Goal: Task Accomplishment & Management: Use online tool/utility

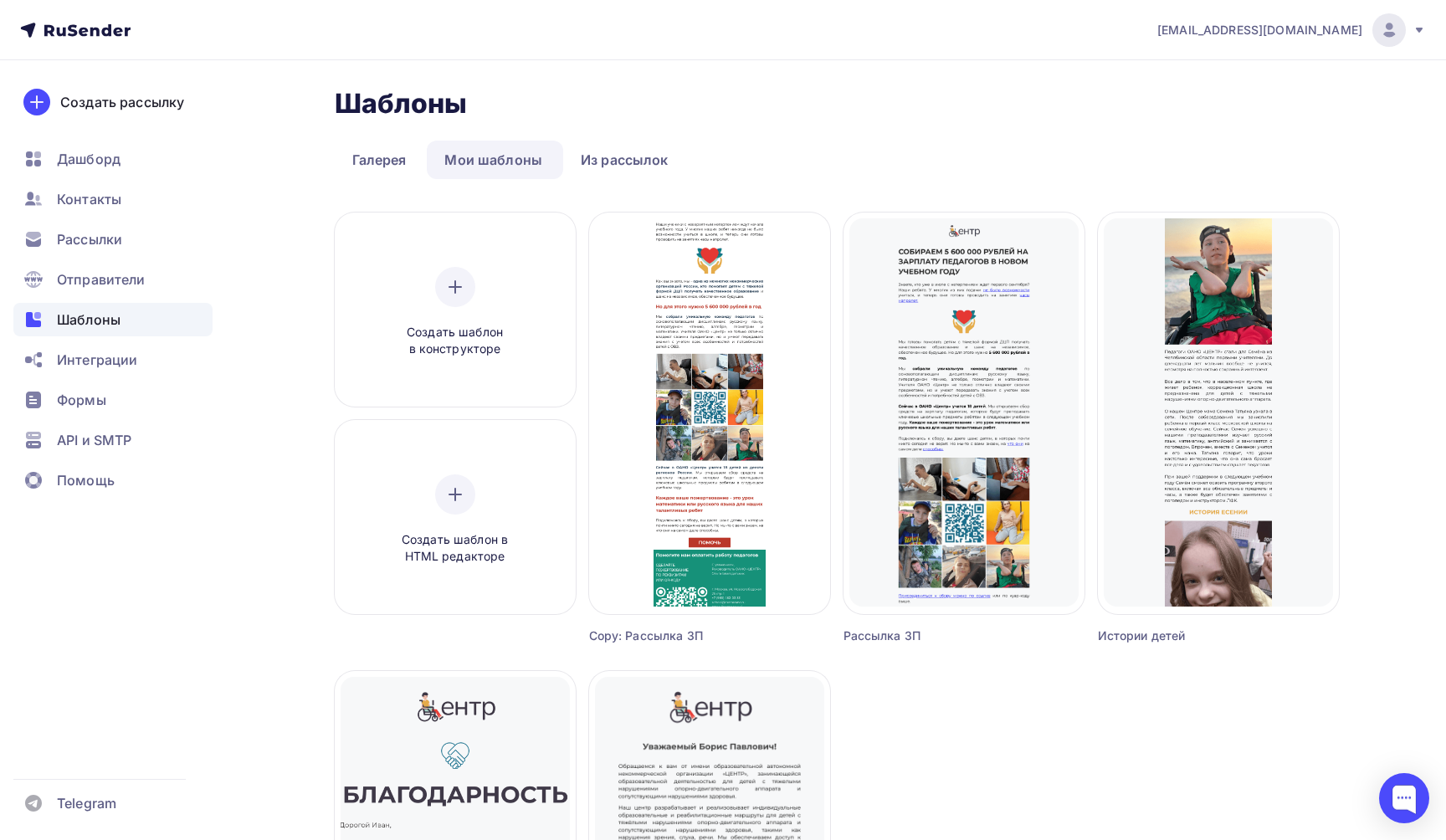
scroll to position [90, 0]
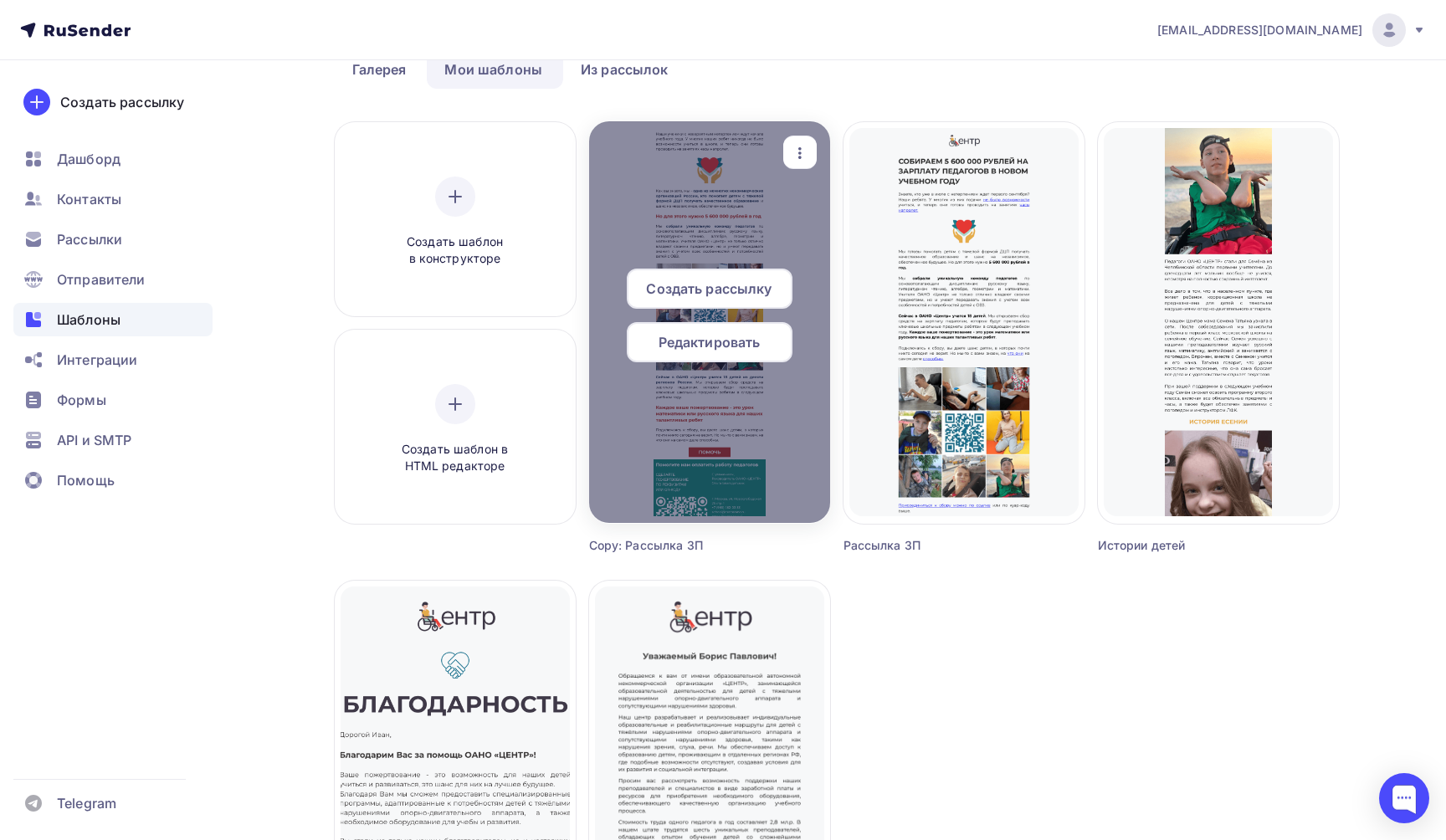
click at [737, 353] on div "Редактировать" at bounding box center [709, 341] width 166 height 40
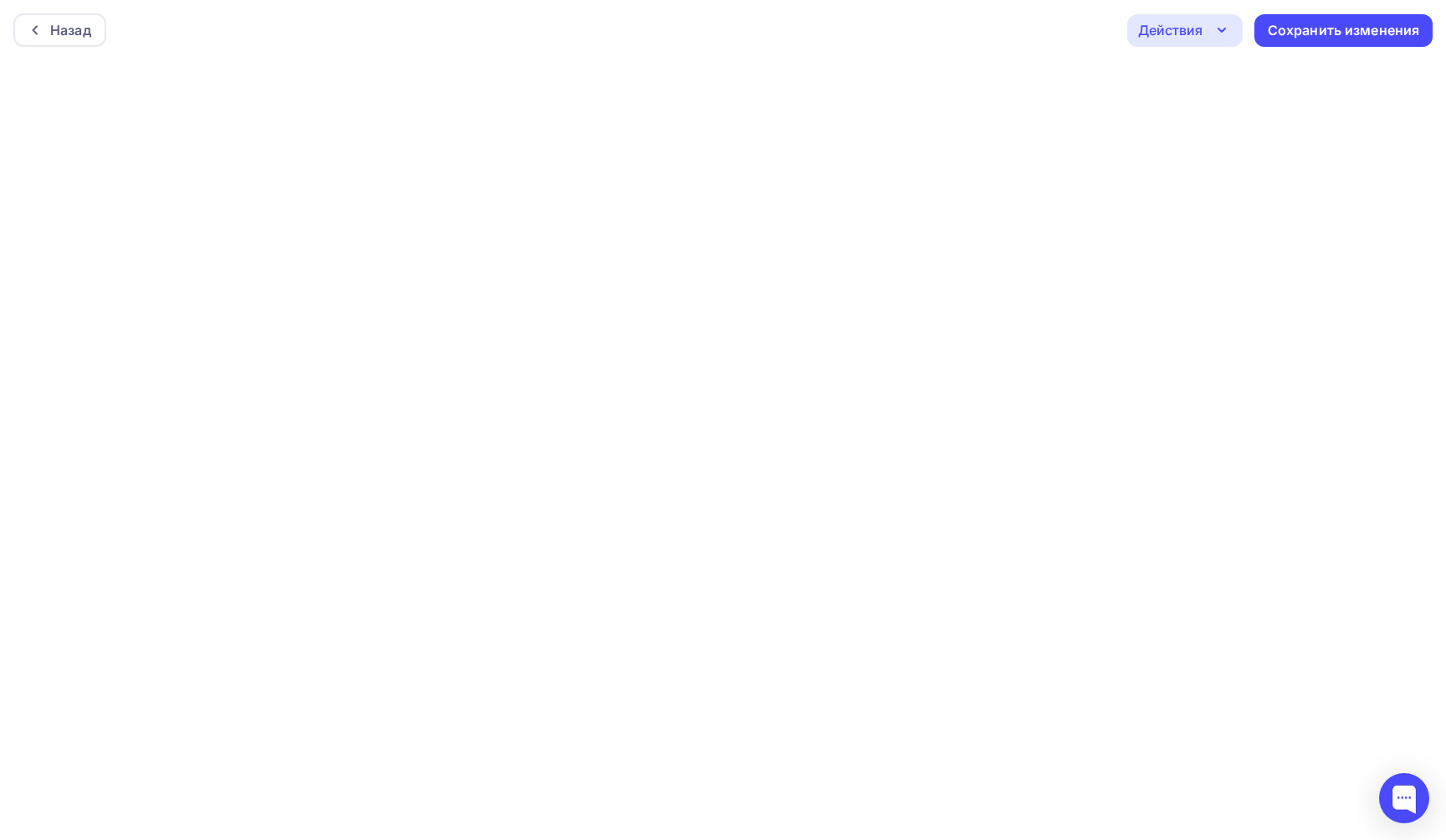
scroll to position [4, 0]
click at [1229, 24] on icon "button" at bounding box center [1221, 25] width 20 height 20
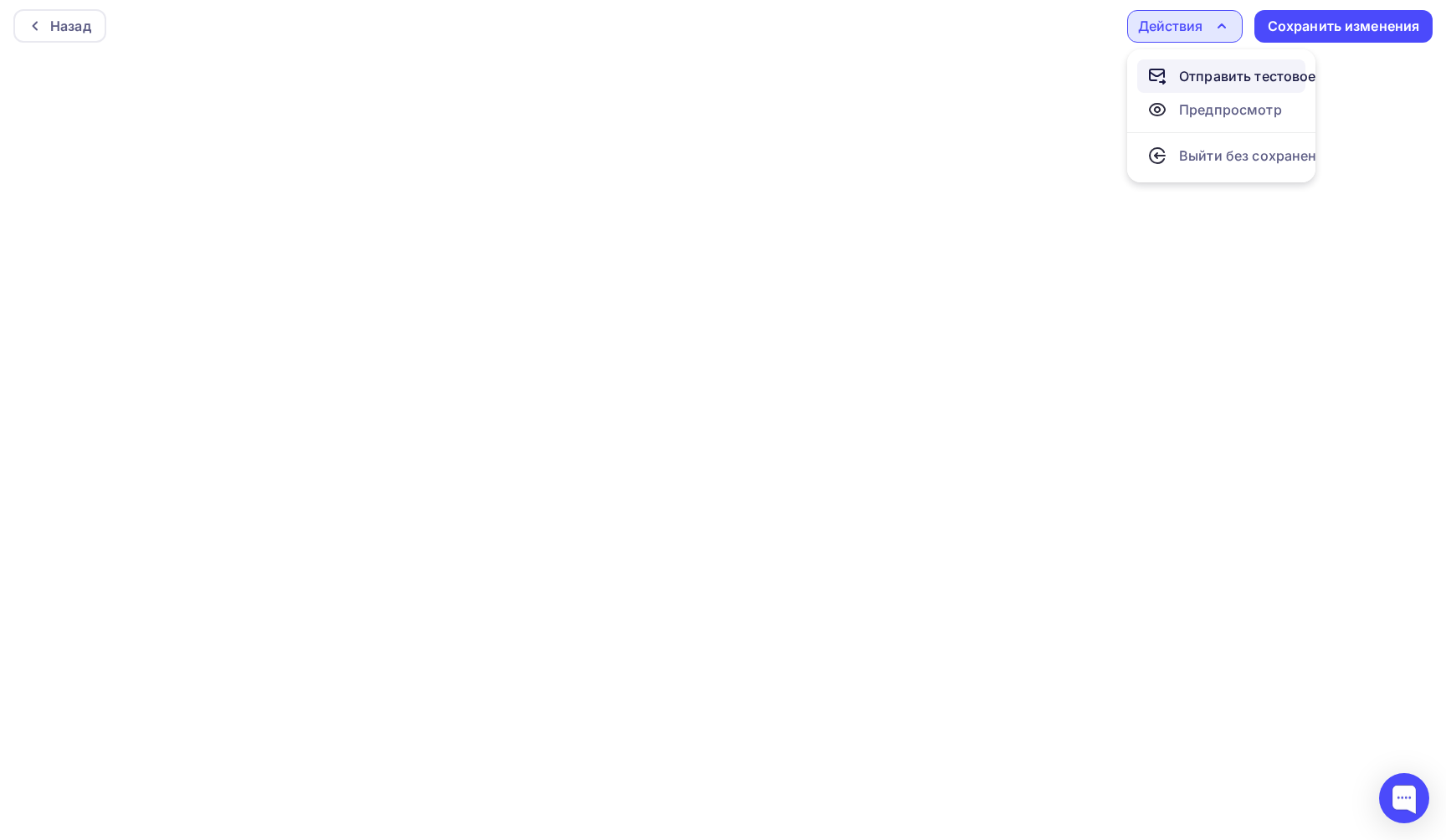
click at [1211, 77] on div "Отправить тестовое письмо" at bounding box center [1275, 76] width 193 height 20
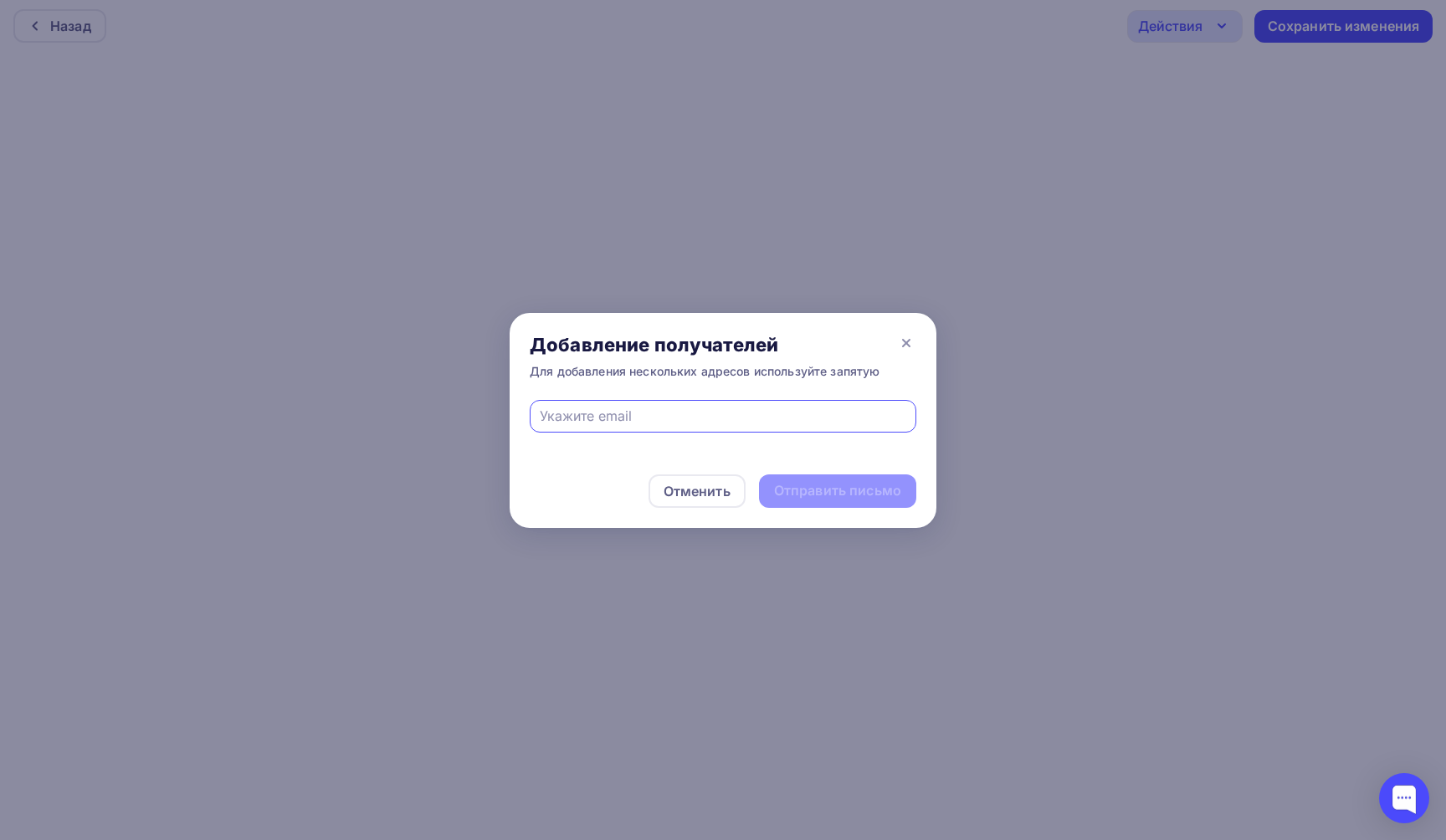
type input "[EMAIL_ADDRESS][PERSON_NAME][DOMAIN_NAME]"
click at [843, 498] on div "Отправить письмо" at bounding box center [837, 491] width 127 height 19
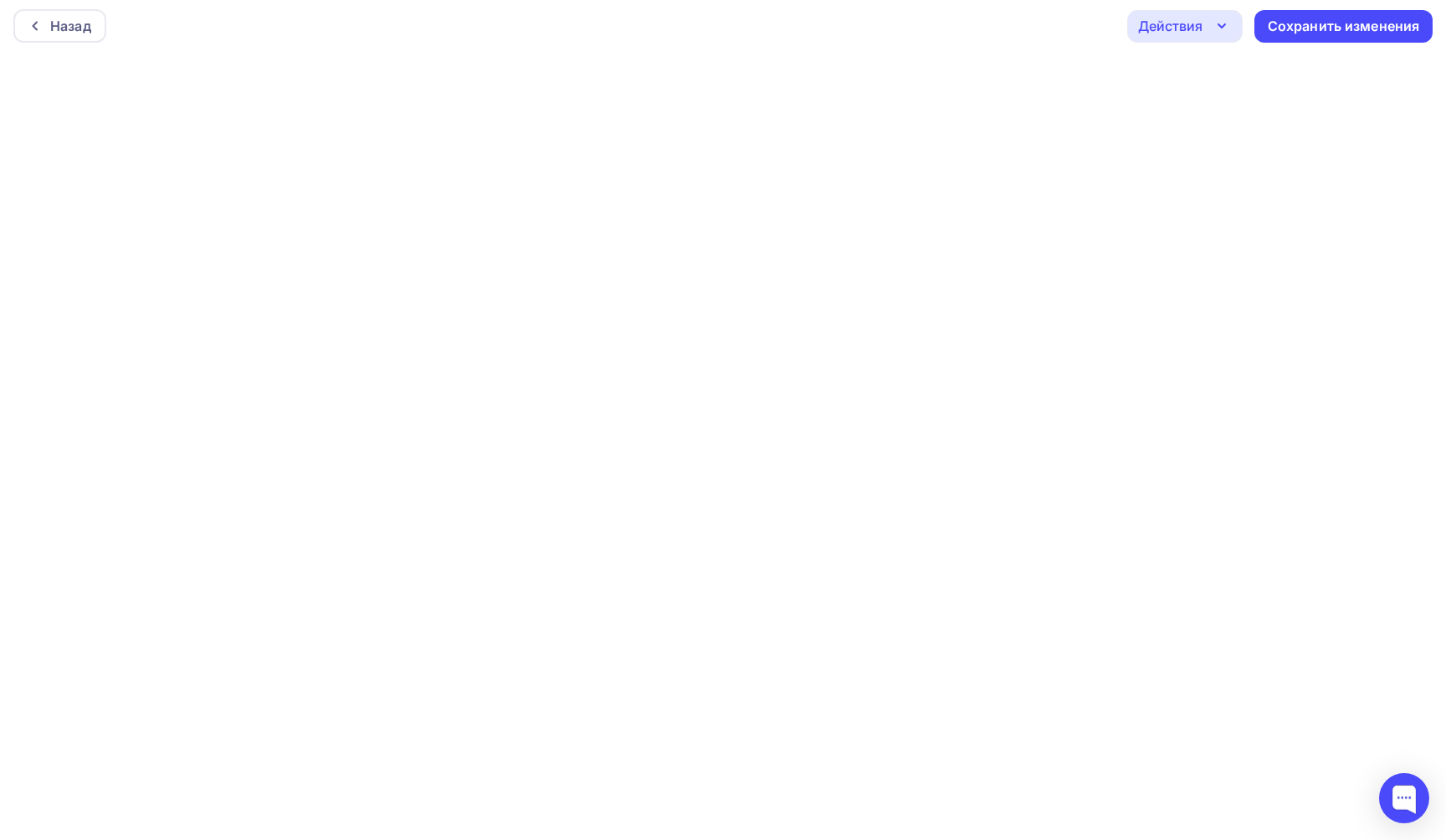
click at [1218, 21] on icon "button" at bounding box center [1221, 25] width 20 height 20
click at [73, 21] on div "Назад" at bounding box center [71, 25] width 41 height 20
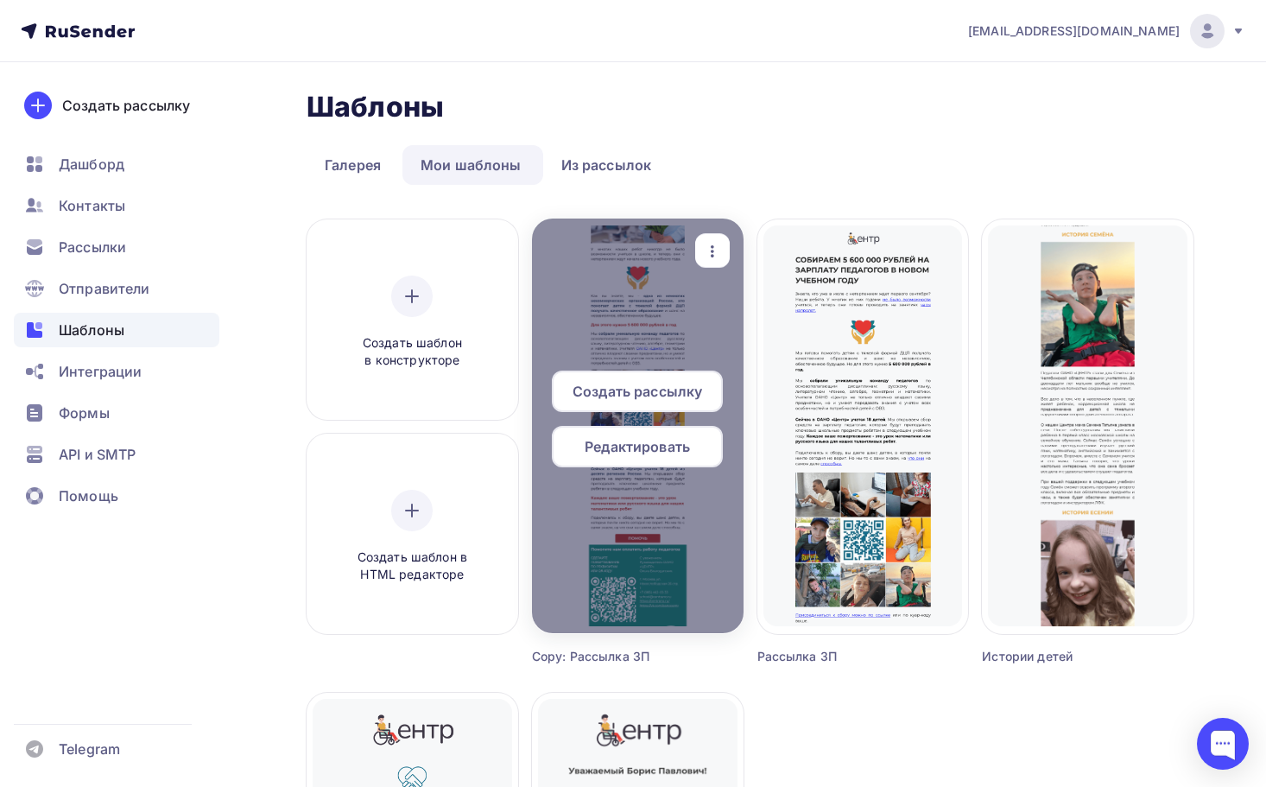
click at [640, 392] on span "Создать рассылку" at bounding box center [638, 391] width 130 height 21
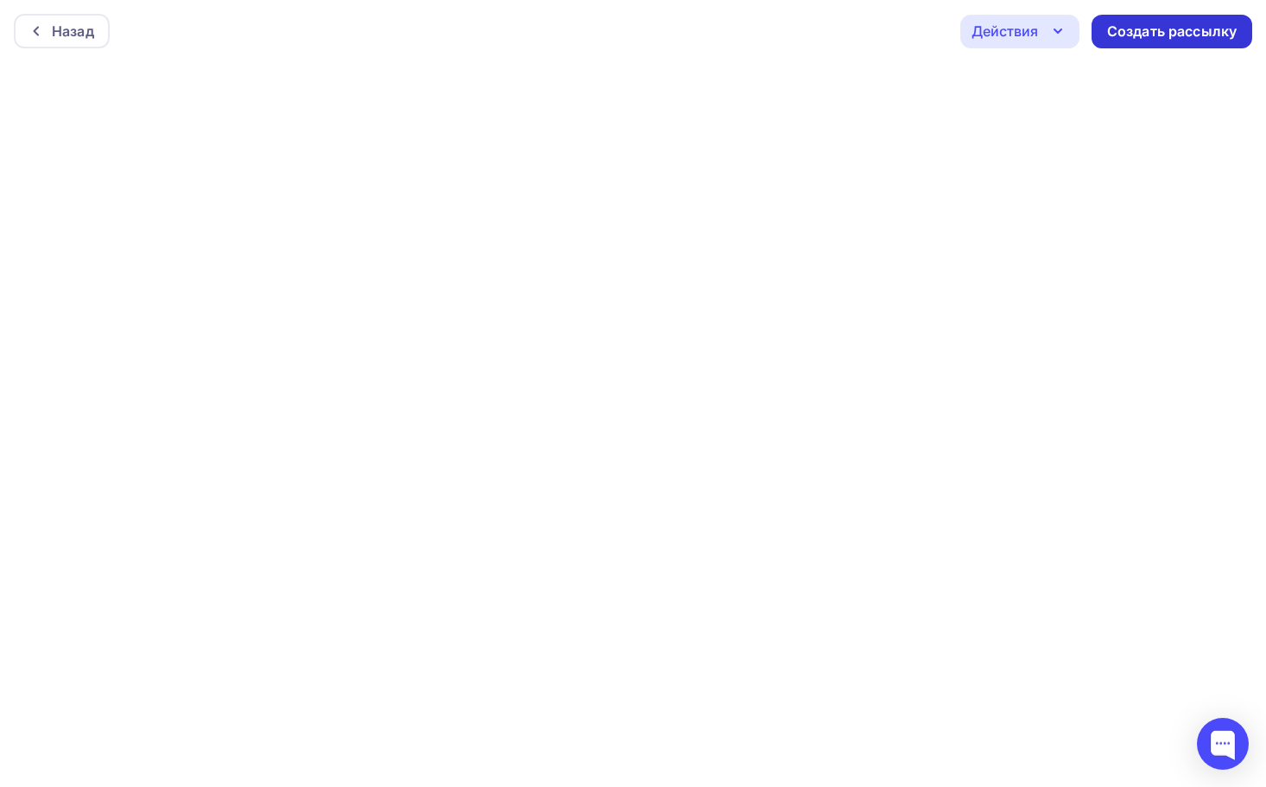
click at [1151, 32] on div "Создать рассылку" at bounding box center [1172, 32] width 130 height 20
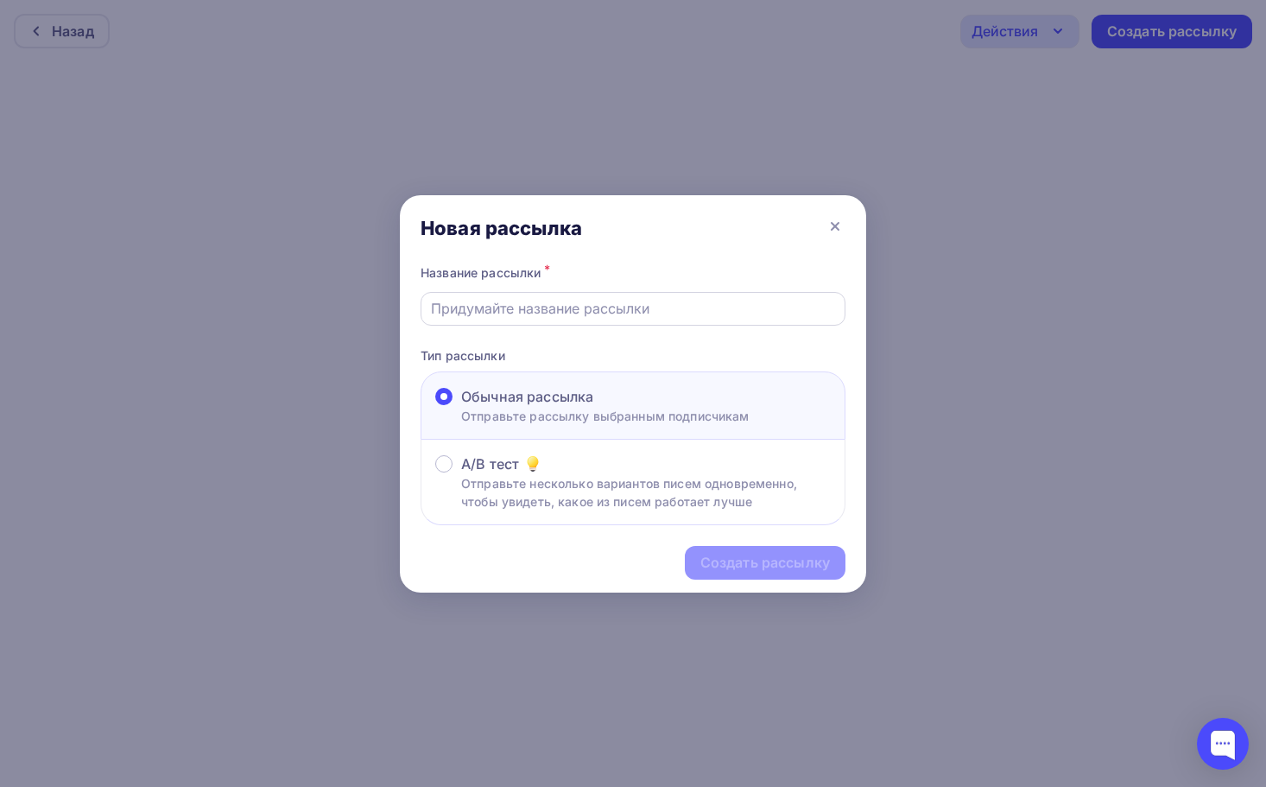
click at [697, 306] on input "text" at bounding box center [633, 308] width 405 height 21
type input "тест"
click at [769, 573] on div "Создать рассылку" at bounding box center [765, 563] width 161 height 34
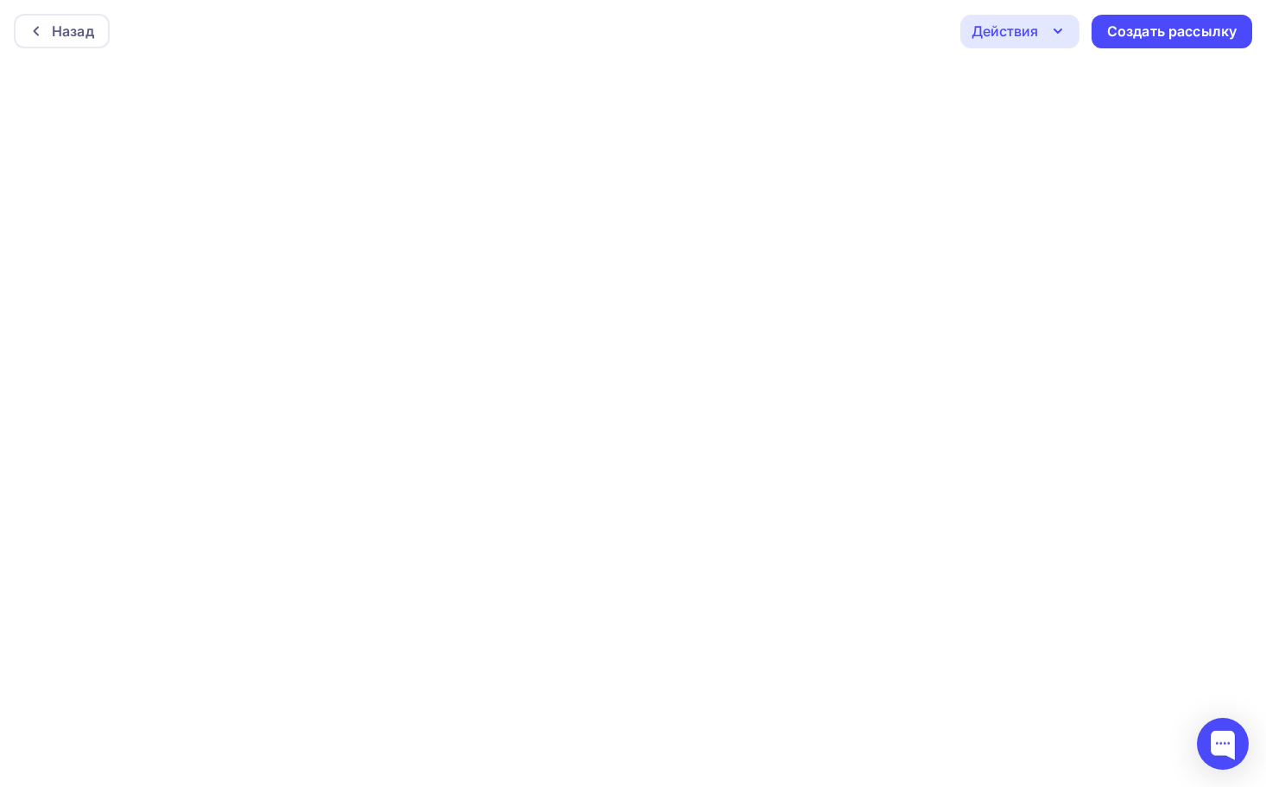
click at [1059, 30] on icon "button" at bounding box center [1057, 30] width 7 height 3
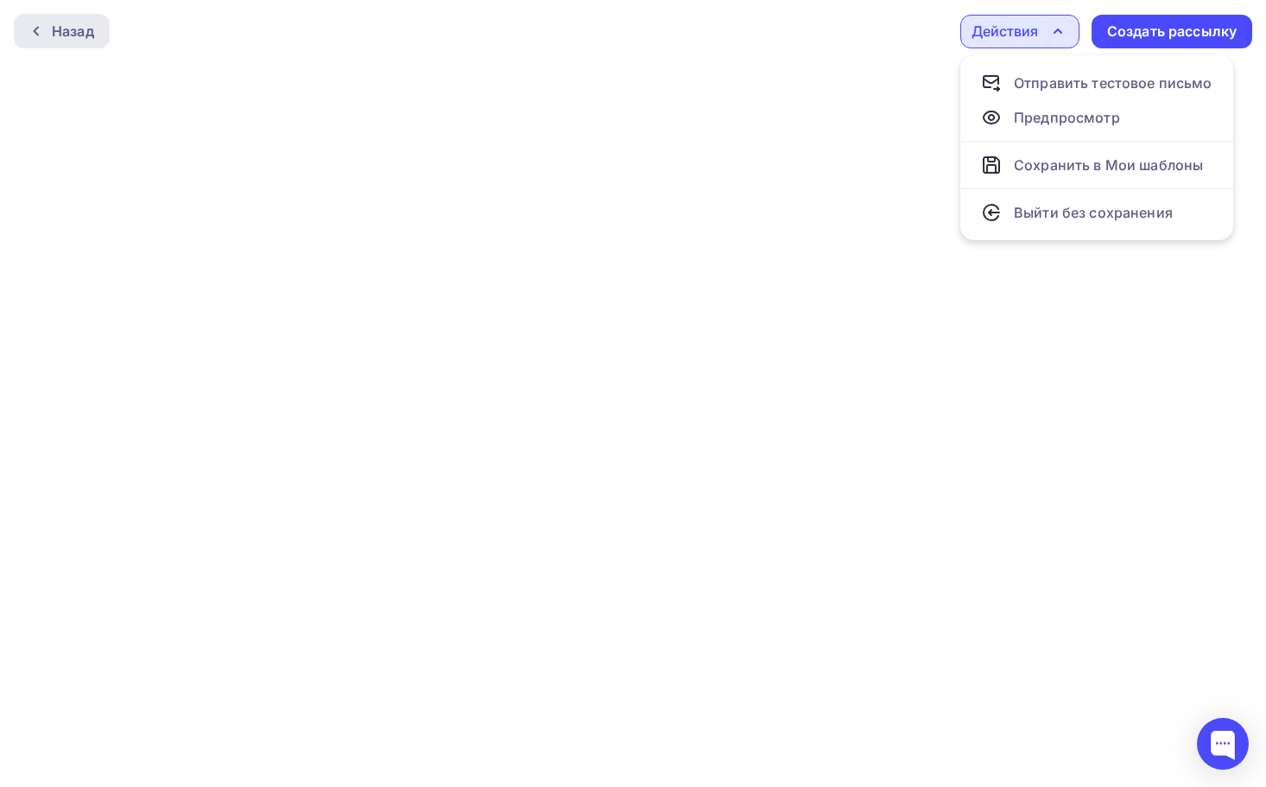
click at [45, 36] on div at bounding box center [40, 31] width 22 height 14
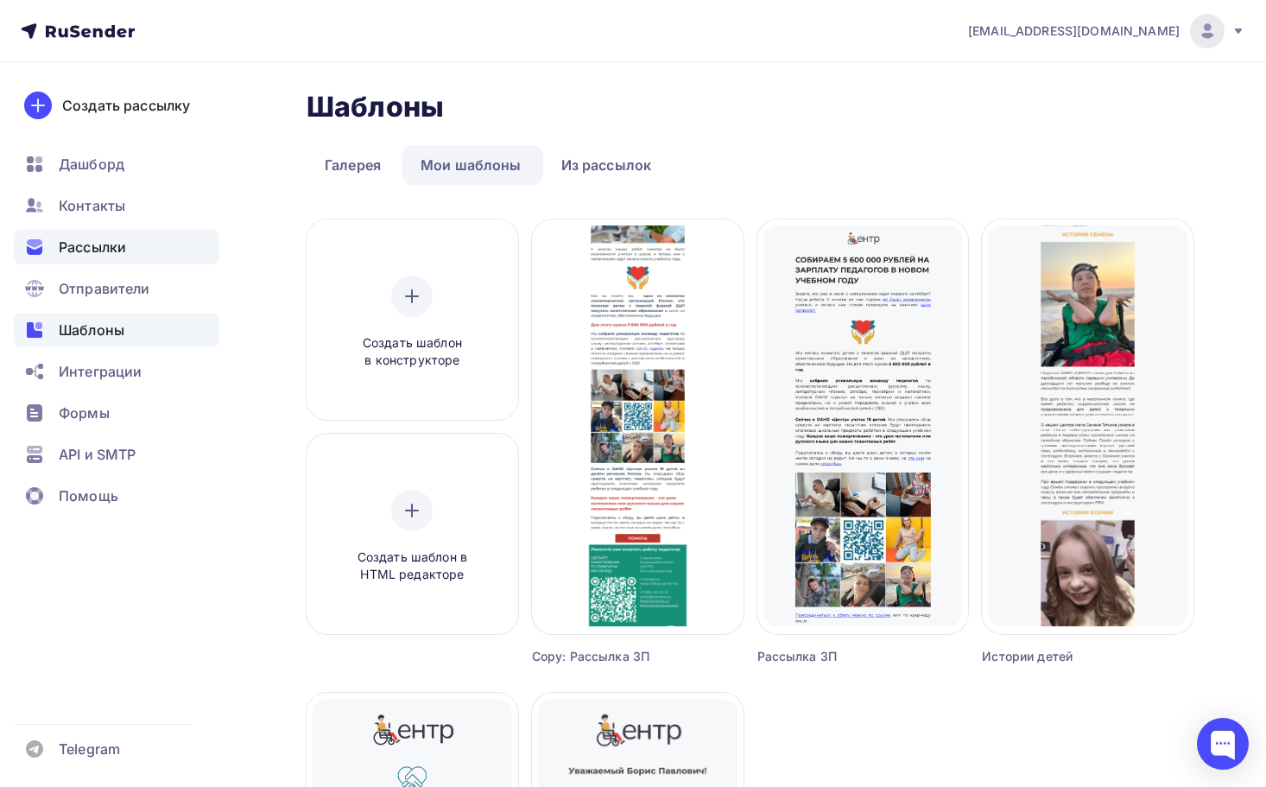
click at [108, 244] on span "Рассылки" at bounding box center [92, 247] width 67 height 21
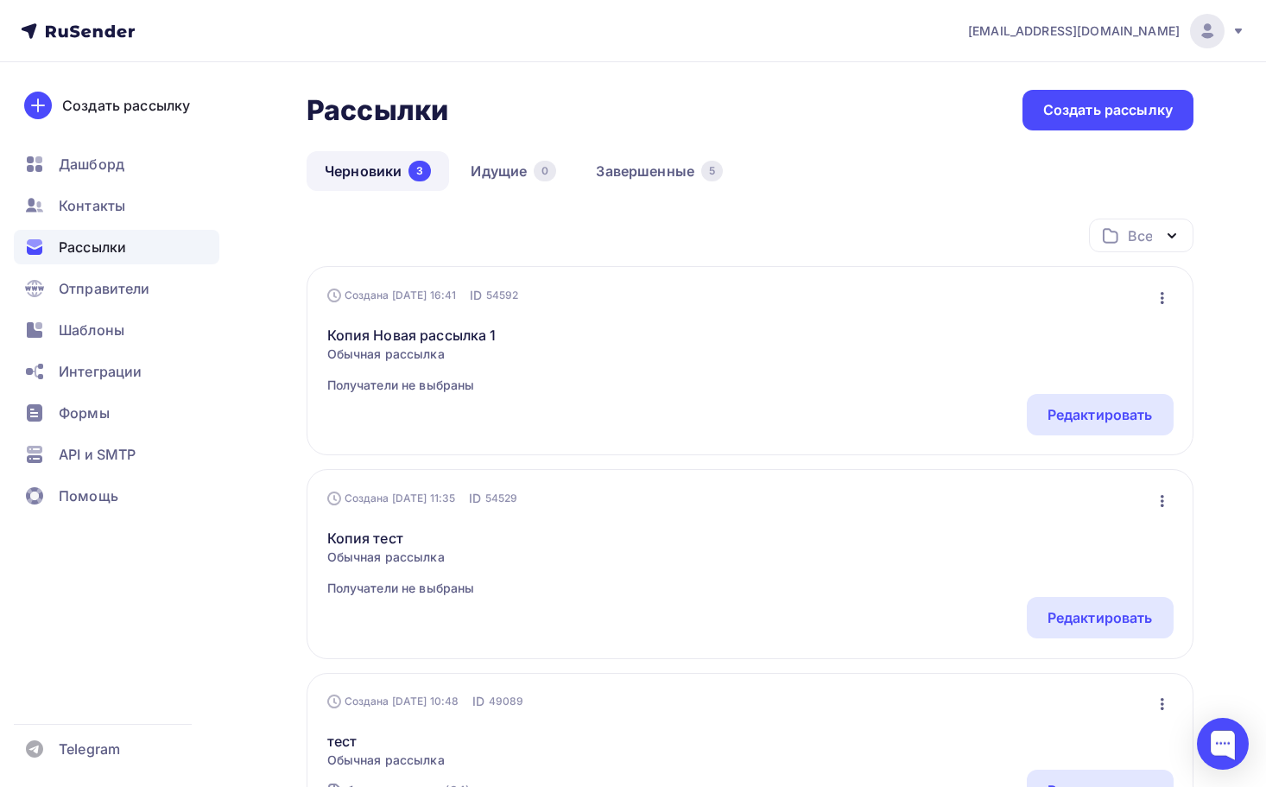
scroll to position [12, 0]
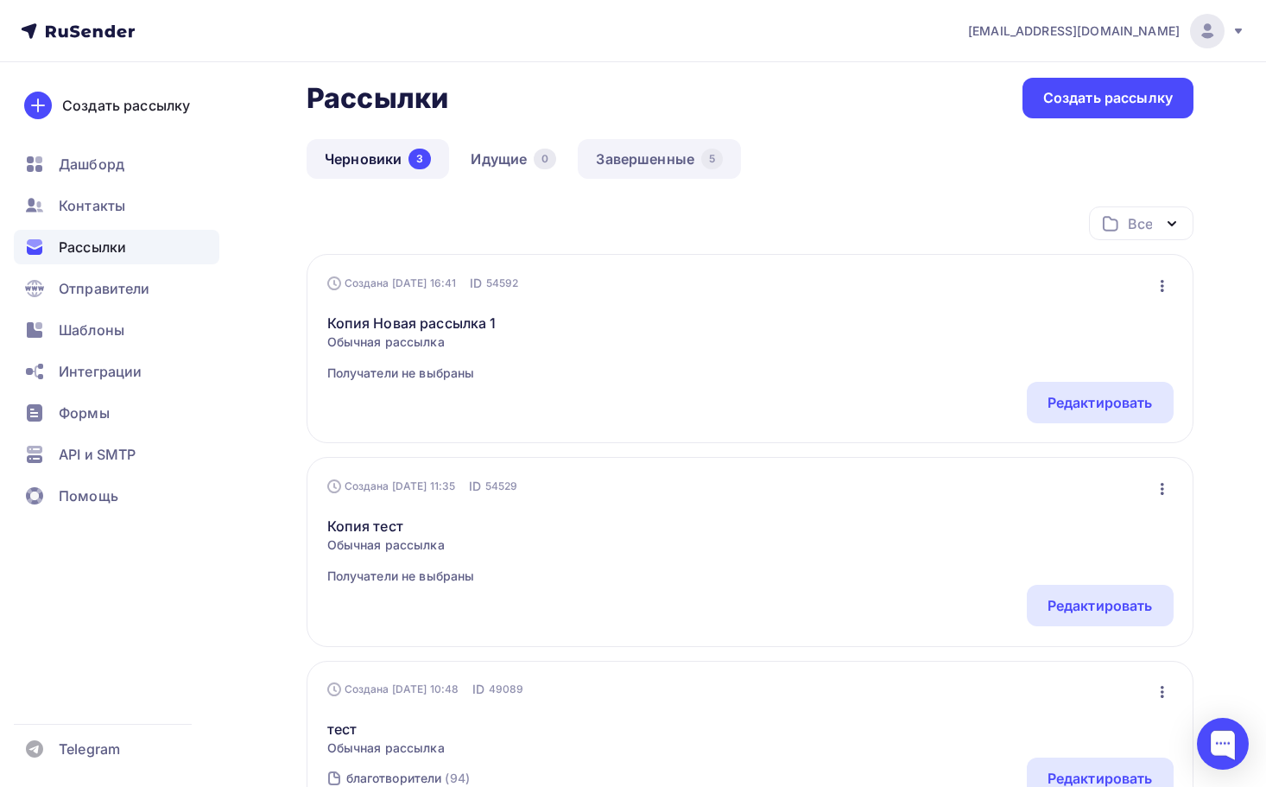
click at [680, 155] on link "Завершенные 5" at bounding box center [659, 159] width 163 height 40
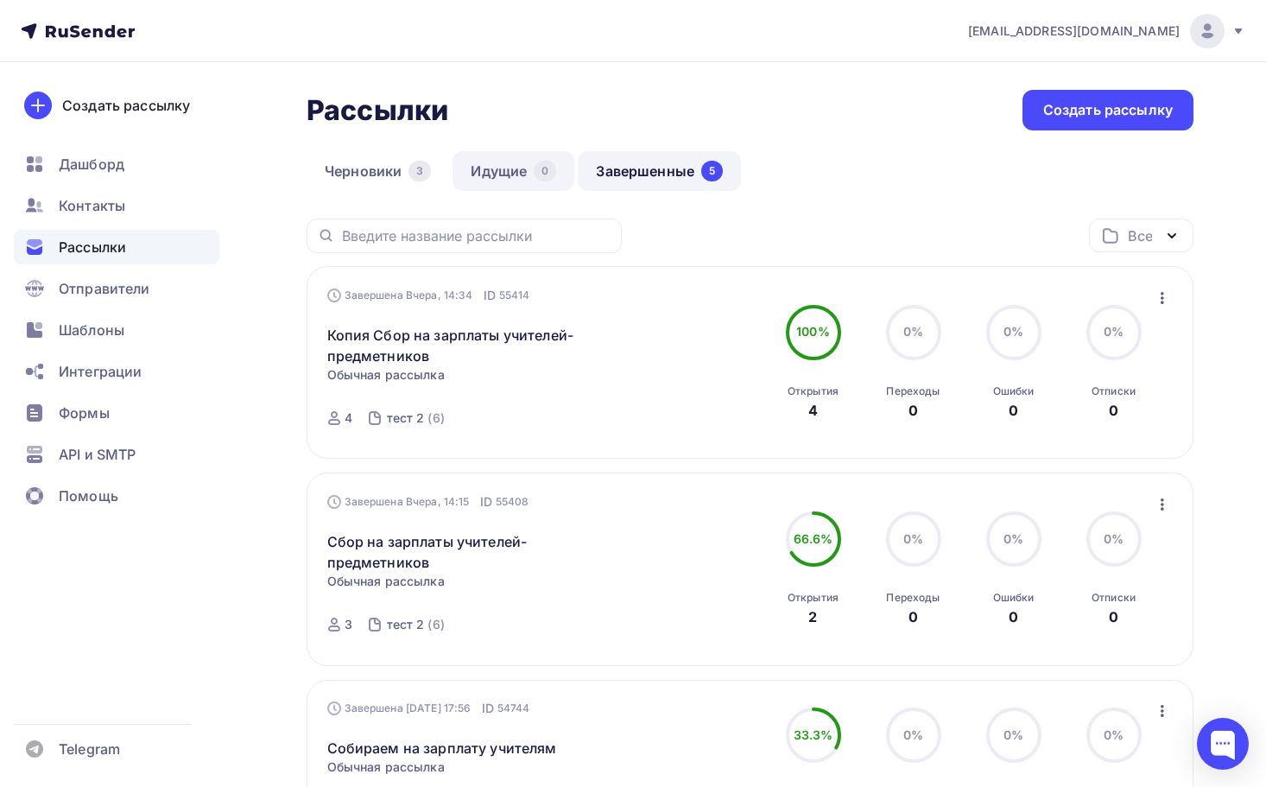
click at [463, 174] on link "Идущие 0" at bounding box center [513, 171] width 122 height 40
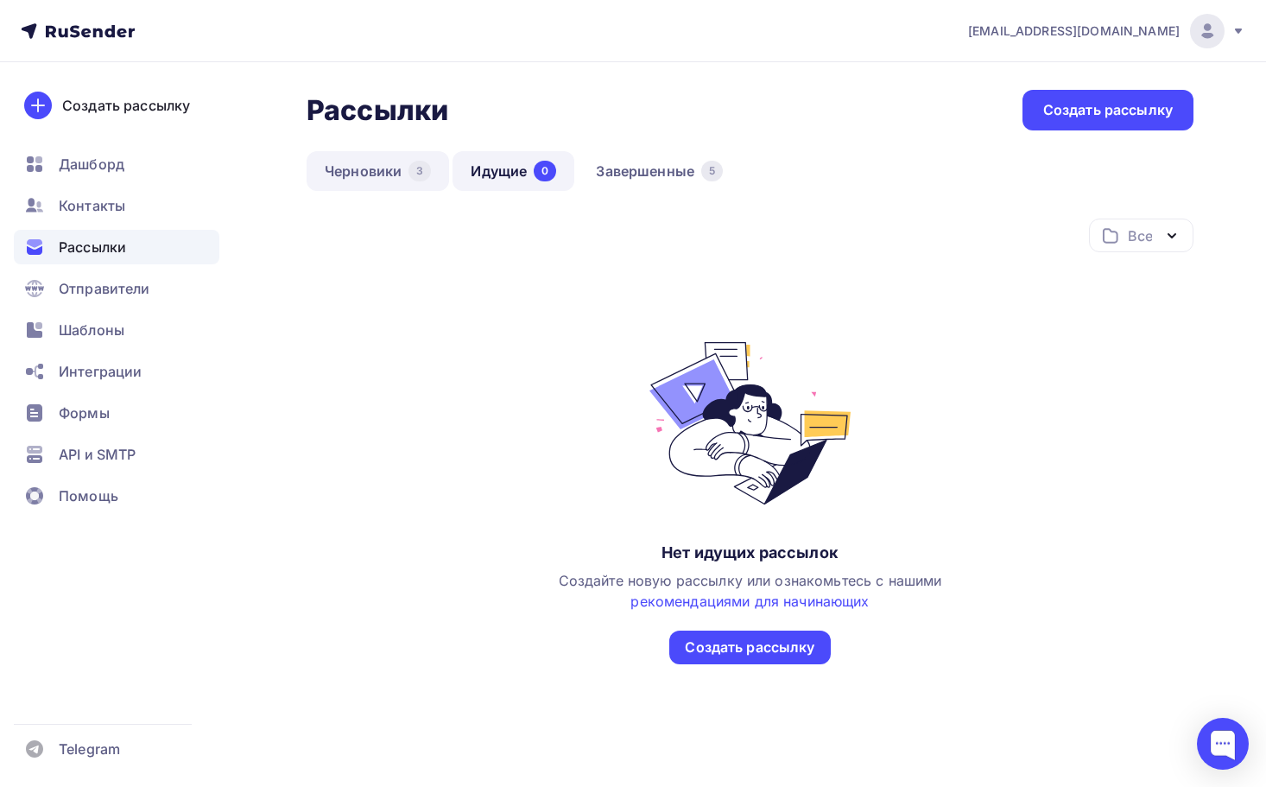
click at [356, 171] on link "Черновики 3" at bounding box center [378, 171] width 142 height 40
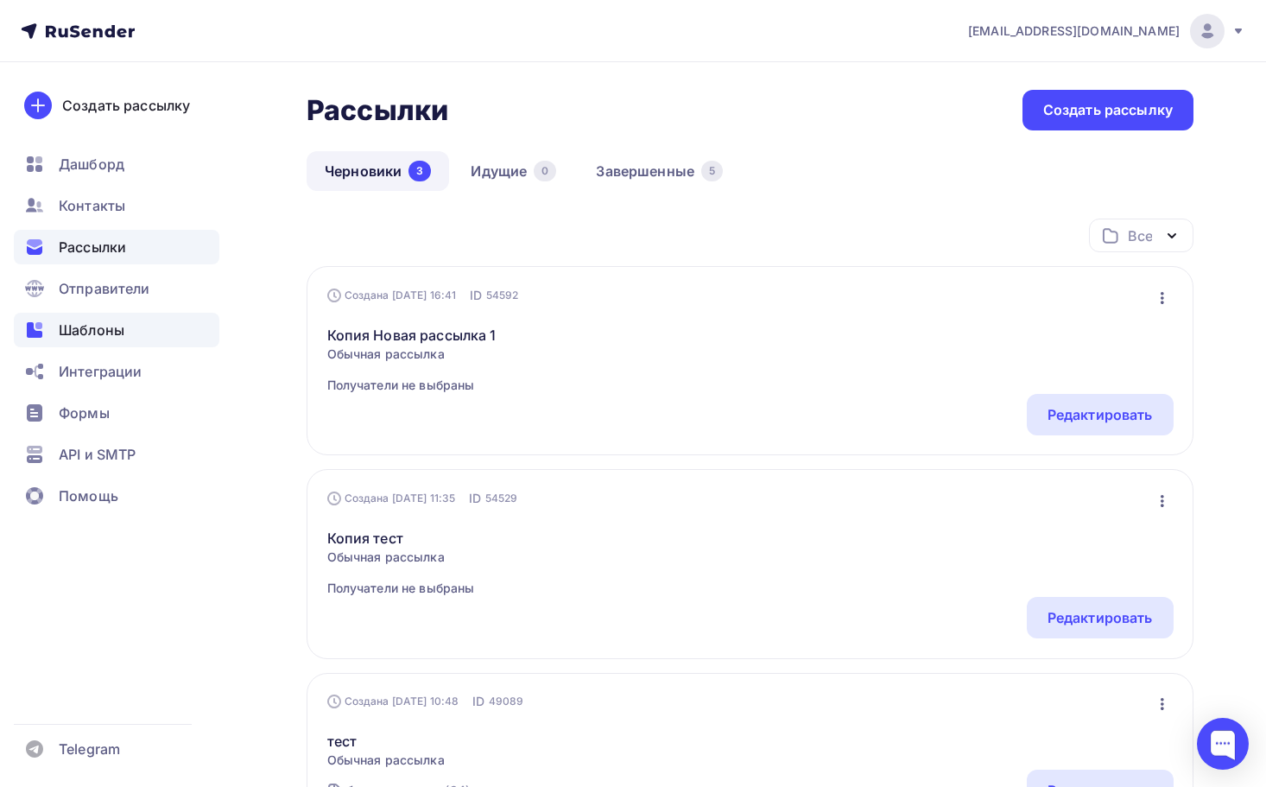
click at [112, 331] on span "Шаблоны" at bounding box center [92, 329] width 66 height 21
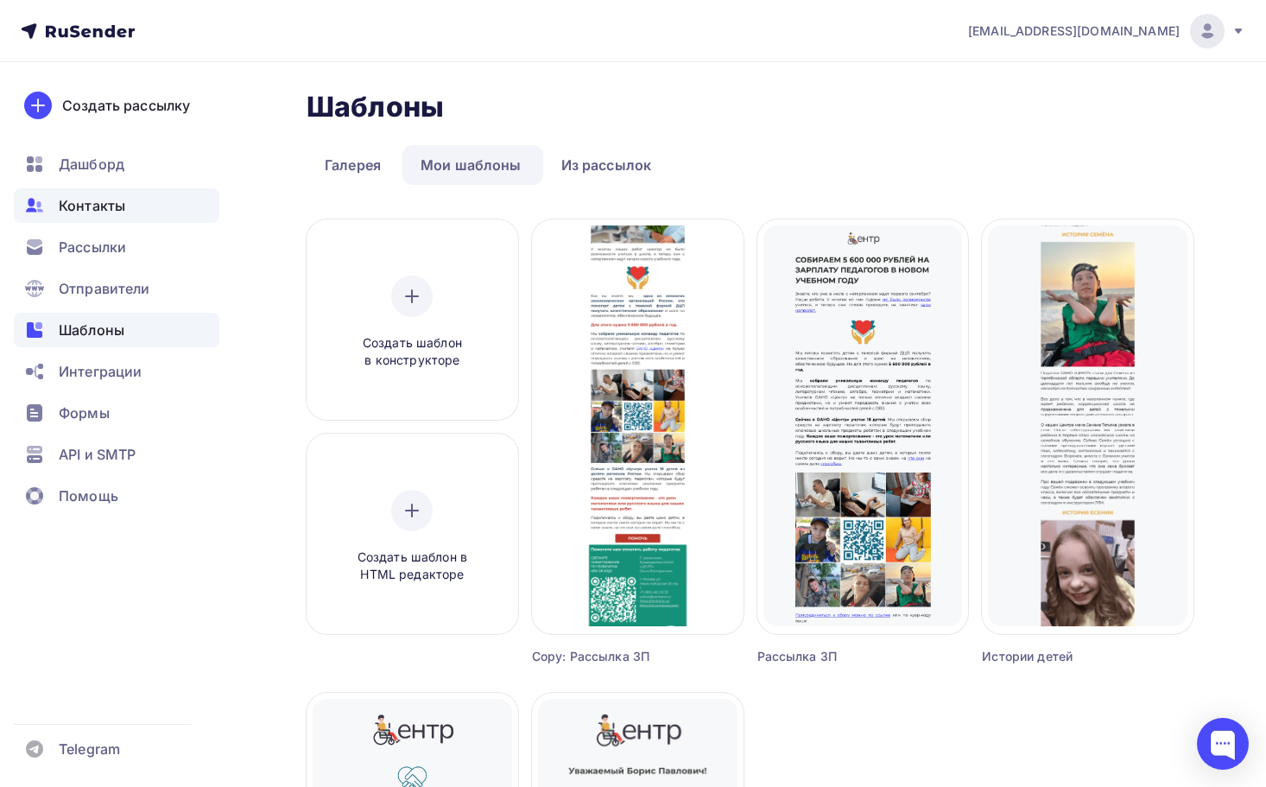
click at [102, 207] on span "Контакты" at bounding box center [92, 205] width 66 height 21
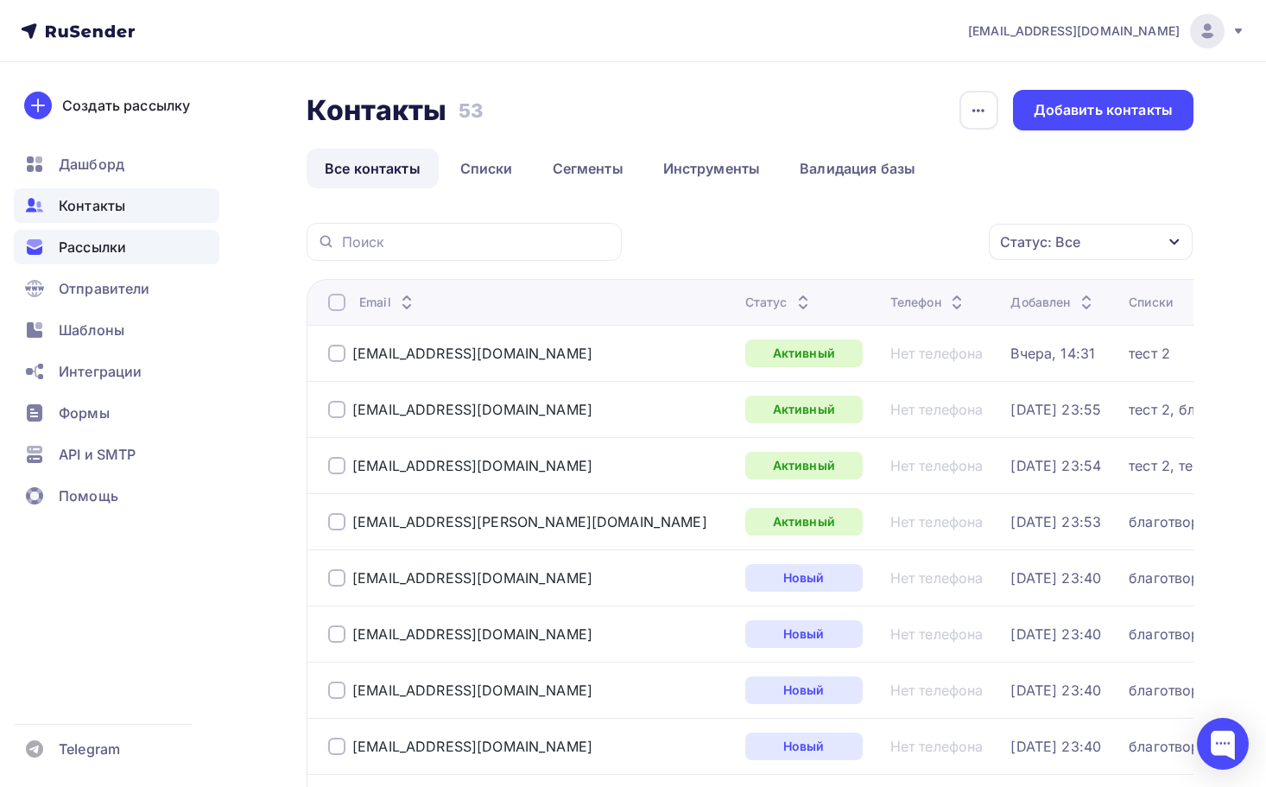
click at [115, 254] on span "Рассылки" at bounding box center [92, 247] width 67 height 21
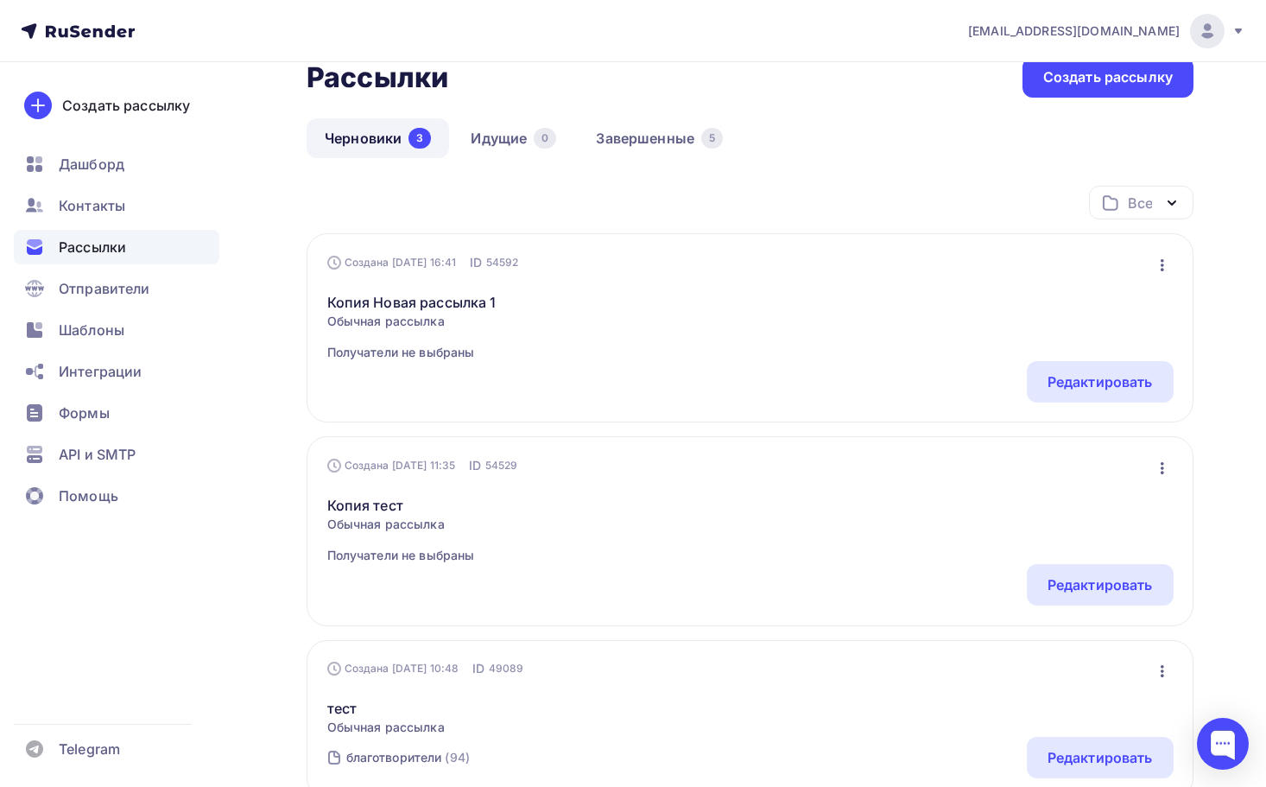
scroll to position [19, 0]
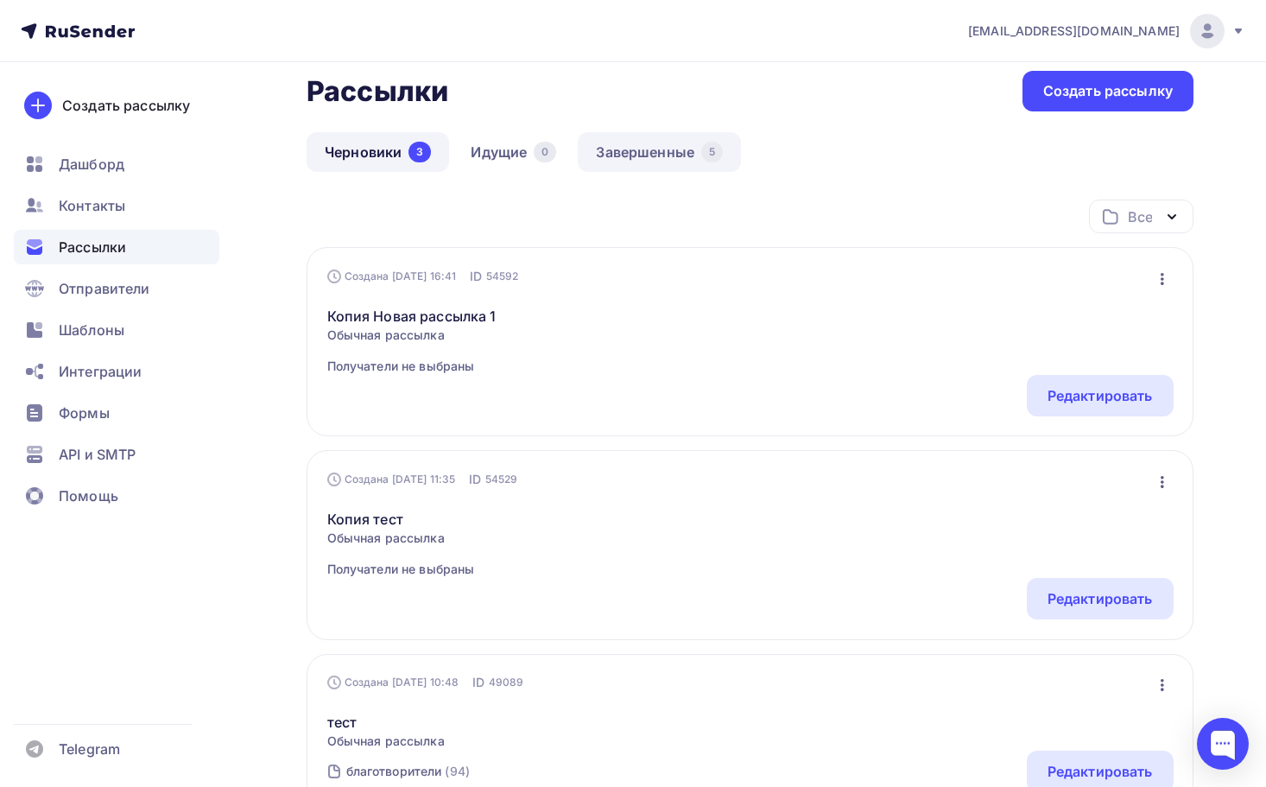
click at [638, 154] on link "Завершенные 5" at bounding box center [659, 152] width 163 height 40
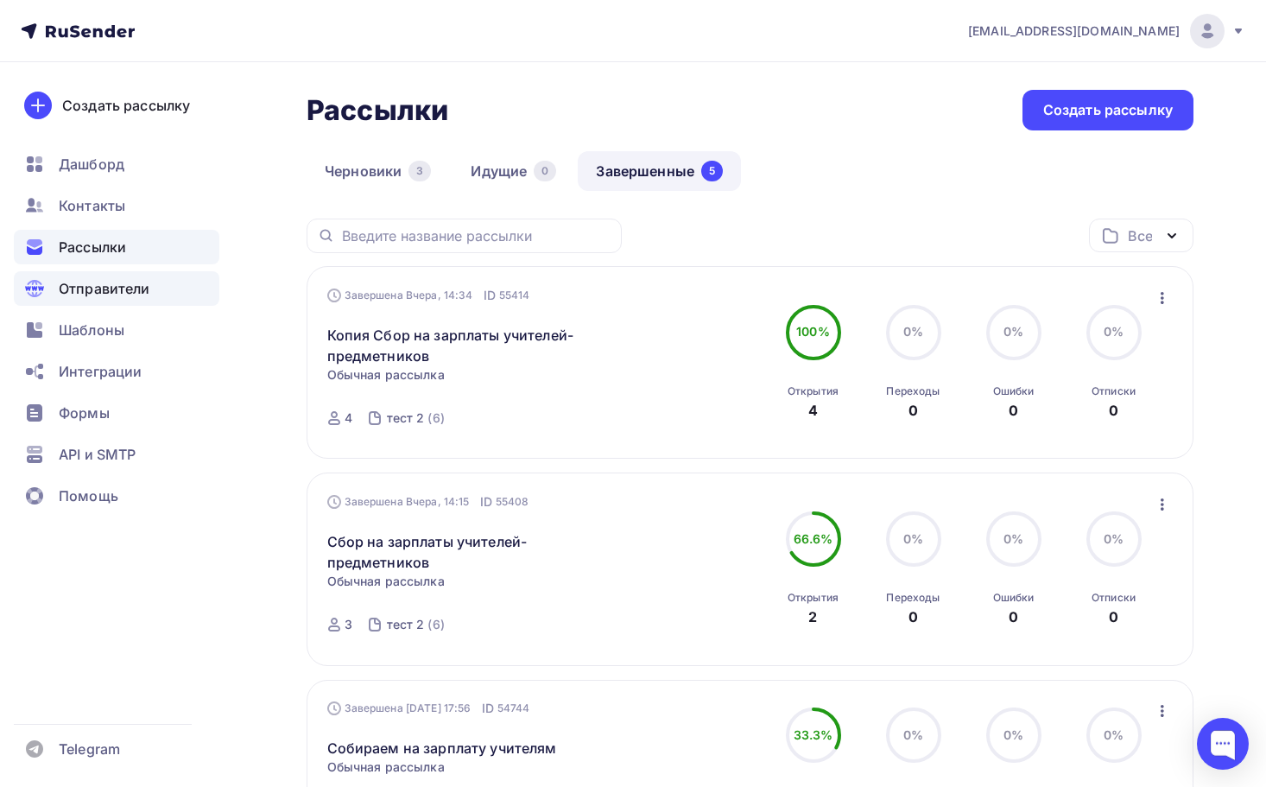
click at [148, 296] on span "Отправители" at bounding box center [105, 288] width 92 height 21
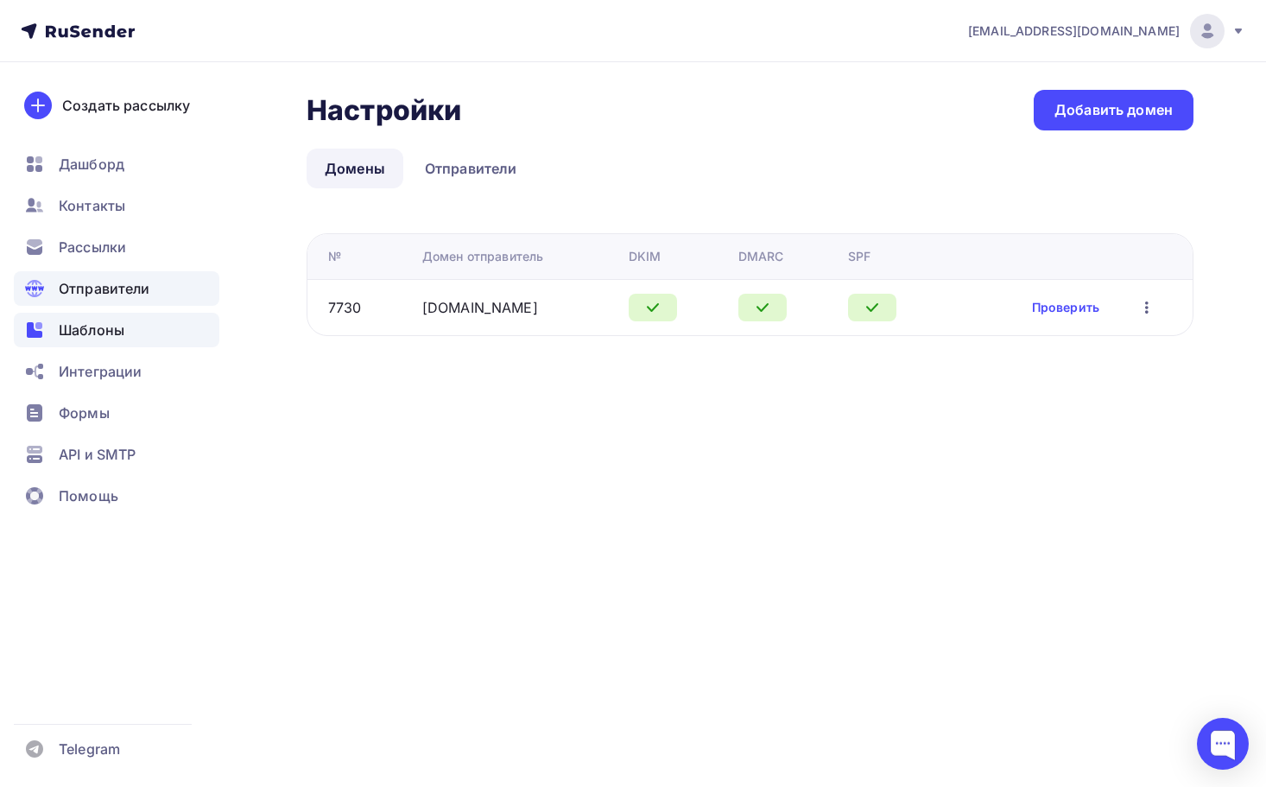
click at [125, 338] on div "Шаблоны" at bounding box center [117, 330] width 206 height 35
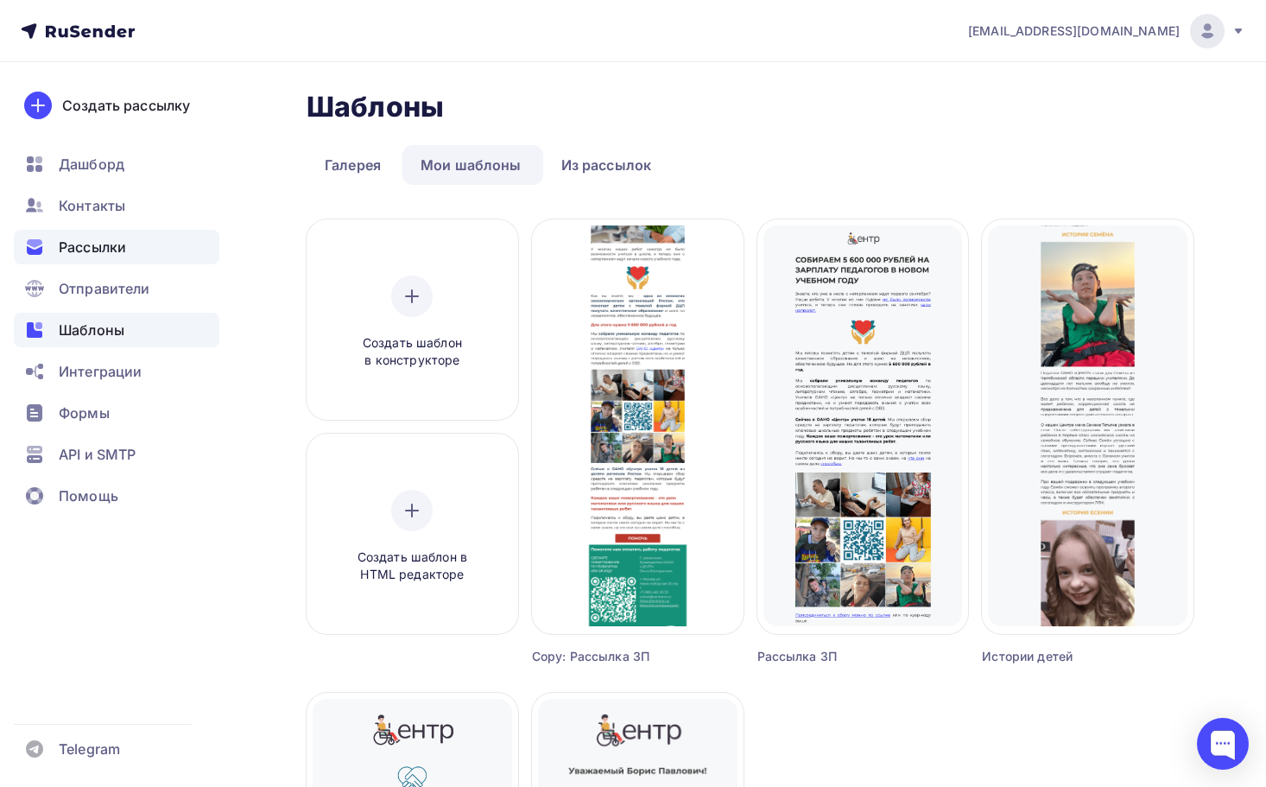
click at [121, 251] on span "Рассылки" at bounding box center [92, 247] width 67 height 21
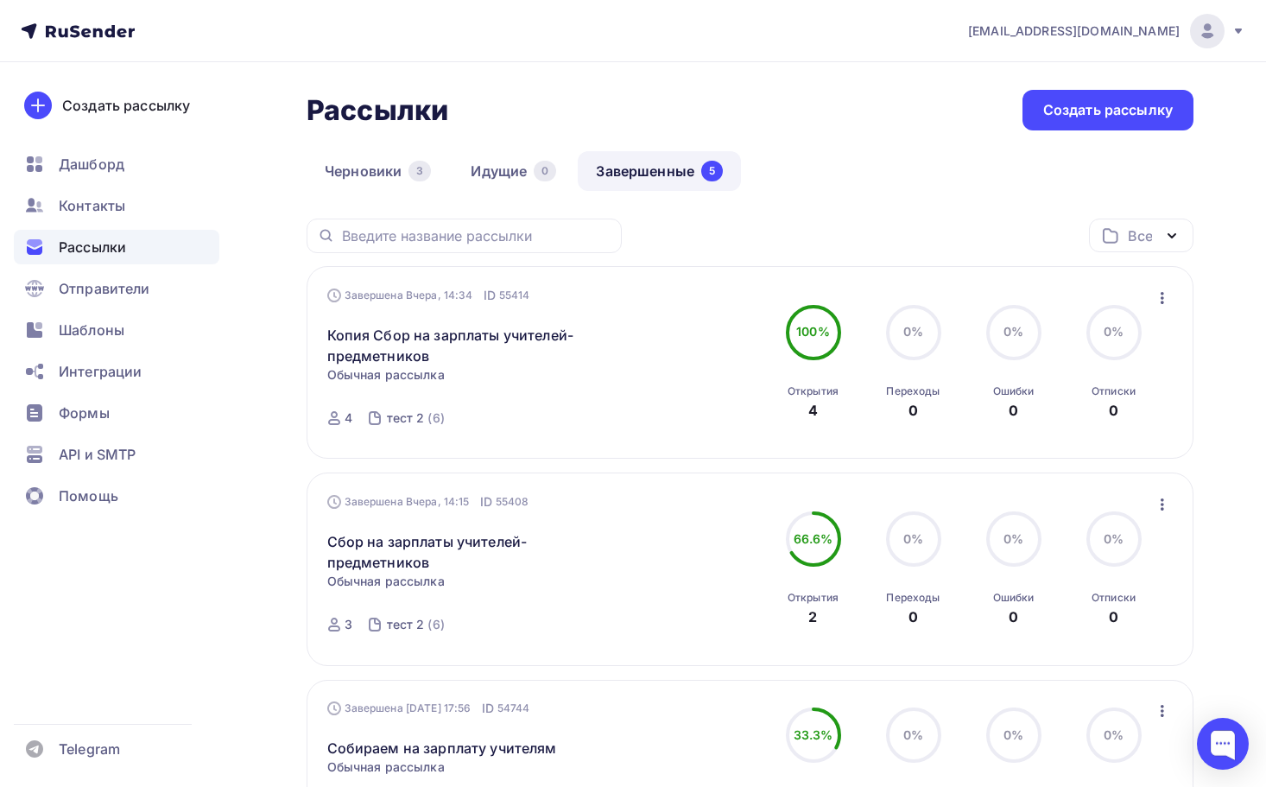
click at [100, 310] on ul "Дашборд Контакты Рассылки Отправители Шаблоны Интеграции Формы API и SMTP Помощь" at bounding box center [117, 335] width 206 height 376
click at [99, 321] on span "Шаблоны" at bounding box center [92, 329] width 66 height 21
